Goal: Information Seeking & Learning: Learn about a topic

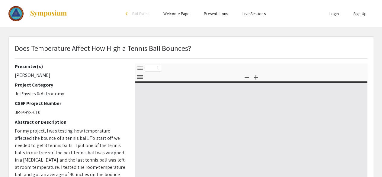
select select "custom"
type input "0"
select select "custom"
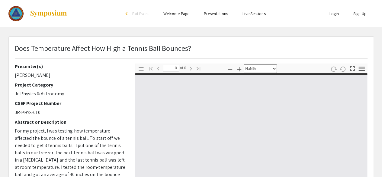
type input "1"
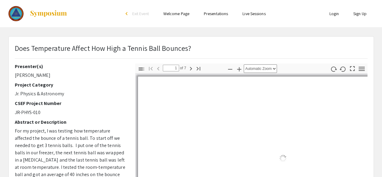
select select "auto"
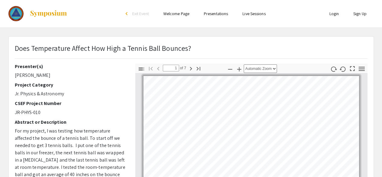
click at [108, 26] on div at bounding box center [68, 13] width 120 height 27
click at [191, 68] on icon "button" at bounding box center [190, 68] width 7 height 7
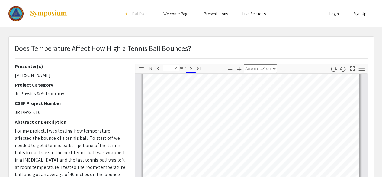
click at [191, 68] on icon "button" at bounding box center [190, 68] width 7 height 7
click at [188, 68] on icon "button" at bounding box center [190, 68] width 7 height 7
click at [156, 71] on icon "button" at bounding box center [158, 68] width 7 height 7
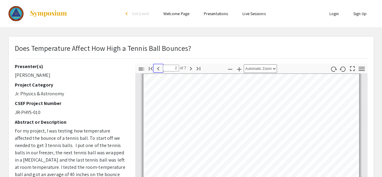
click at [156, 71] on icon "button" at bounding box center [158, 68] width 7 height 7
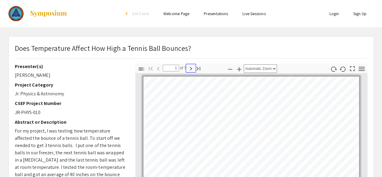
click at [188, 67] on icon "button" at bounding box center [190, 68] width 7 height 7
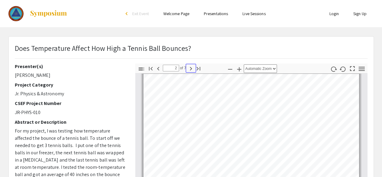
click at [188, 67] on icon "button" at bounding box center [190, 68] width 7 height 7
click at [158, 69] on icon "button" at bounding box center [158, 69] width 2 height 4
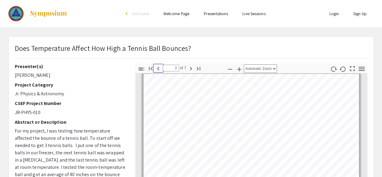
click at [158, 69] on icon "button" at bounding box center [158, 69] width 2 height 4
click at [188, 68] on icon "button" at bounding box center [190, 68] width 7 height 7
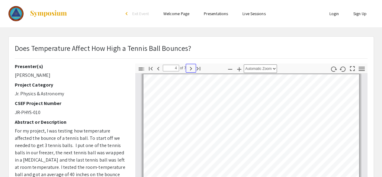
click at [188, 68] on icon "button" at bounding box center [190, 68] width 7 height 7
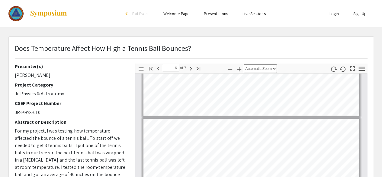
scroll to position [550, 0]
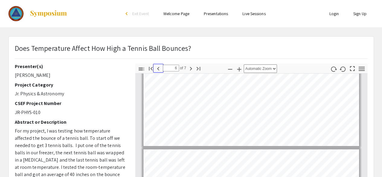
click at [158, 69] on icon "button" at bounding box center [158, 69] width 2 height 4
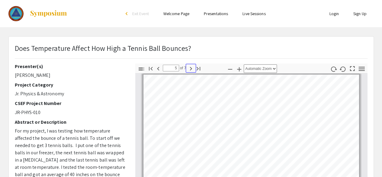
click at [188, 70] on icon "button" at bounding box center [190, 68] width 7 height 7
click at [157, 71] on icon "button" at bounding box center [158, 68] width 7 height 7
click at [157, 69] on icon "button" at bounding box center [158, 68] width 7 height 7
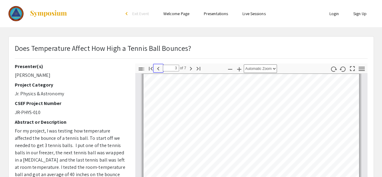
click at [157, 69] on icon "button" at bounding box center [158, 68] width 7 height 7
click at [155, 69] on icon "button" at bounding box center [158, 68] width 7 height 7
click at [215, 47] on div "Does Temperature Affect How High a Tennis Ball Bounces?" at bounding box center [191, 53] width 362 height 21
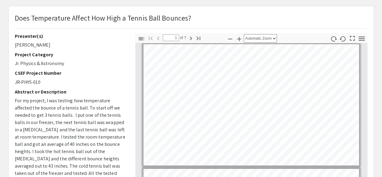
scroll to position [1, 0]
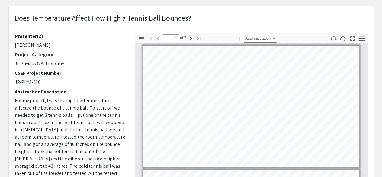
drag, startPoint x: 189, startPoint y: 40, endPoint x: 190, endPoint y: 45, distance: 5.5
click at [189, 43] on div "Toggle Sidebar Find Go to First Page Previous 1 of 7 Next Go to Last Page" at bounding box center [170, 38] width 66 height 11
click at [191, 40] on icon "button" at bounding box center [190, 38] width 7 height 7
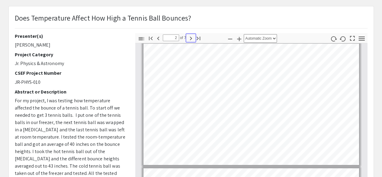
click at [190, 40] on icon "button" at bounding box center [190, 38] width 7 height 7
click at [158, 37] on icon "button" at bounding box center [158, 38] width 7 height 7
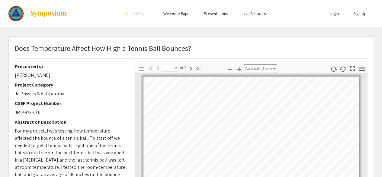
scroll to position [30, 0]
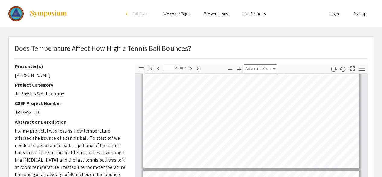
type input "1"
